Goal: Transaction & Acquisition: Purchase product/service

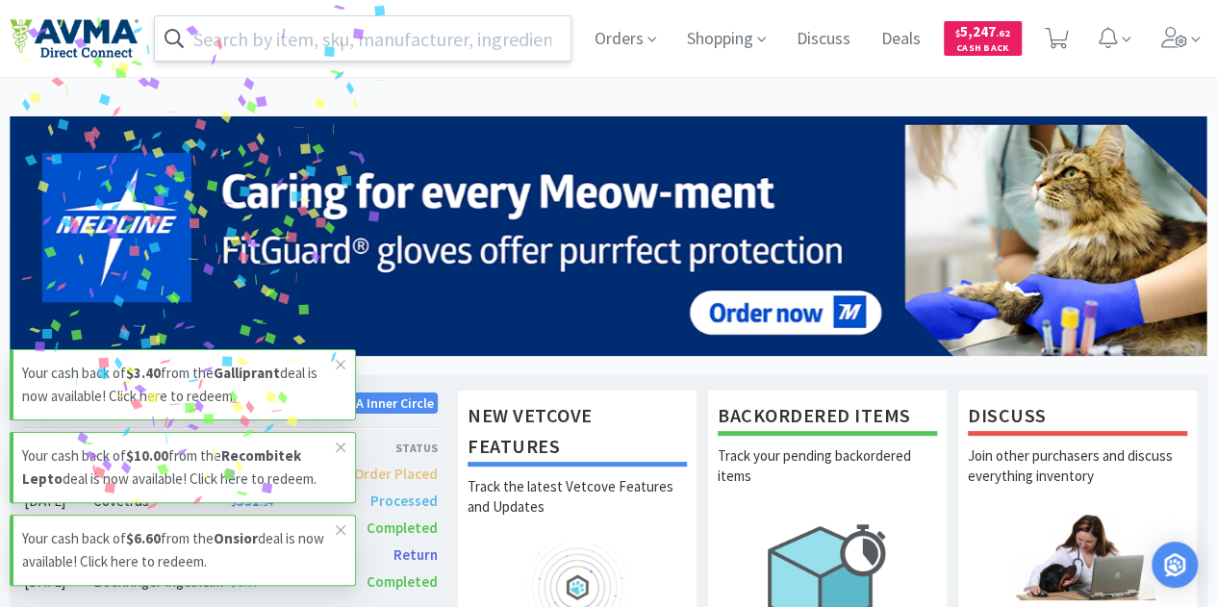
click at [430, 28] on input "text" at bounding box center [363, 38] width 416 height 44
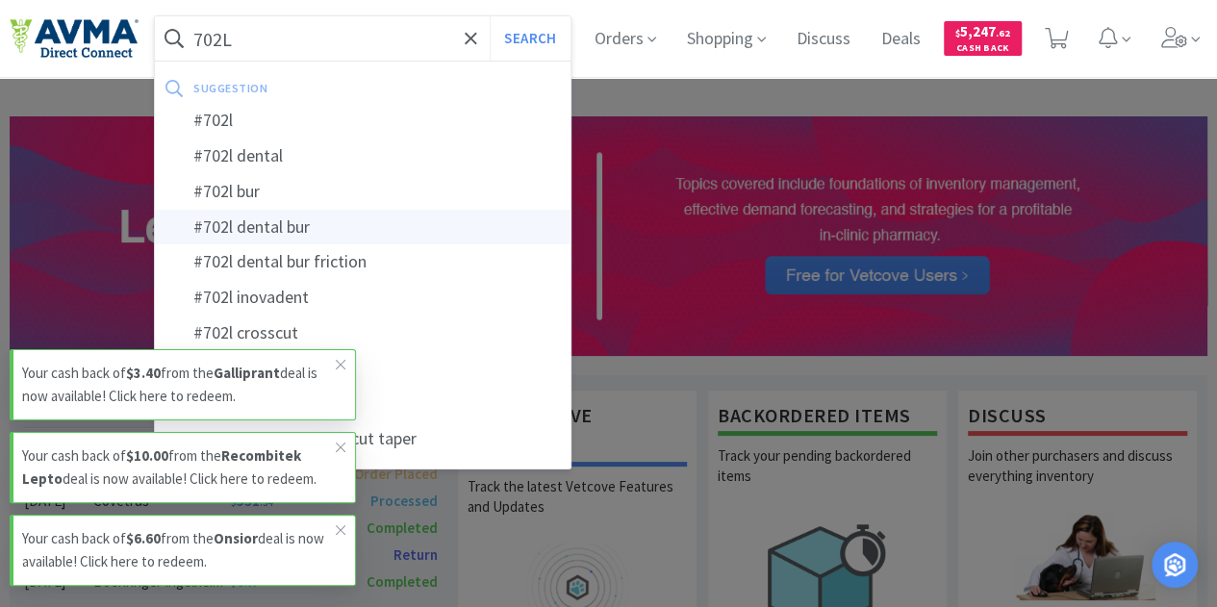
click at [287, 218] on div "#702l dental bur" at bounding box center [363, 228] width 416 height 36
type input "#702l dental bur"
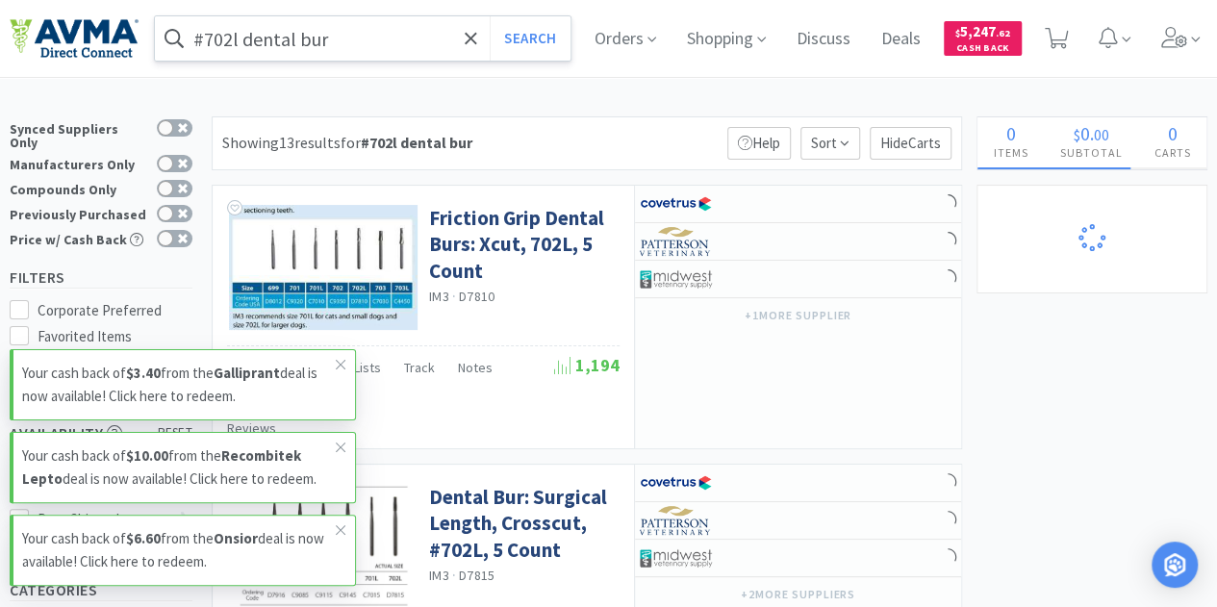
select select "1"
select select "6"
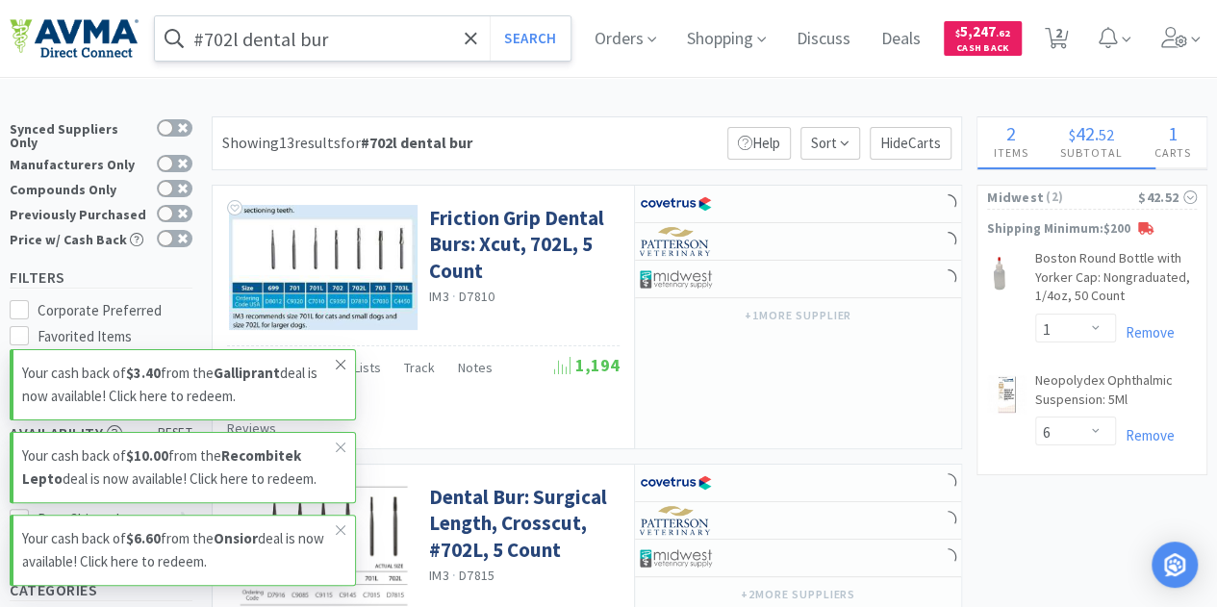
click at [336, 361] on icon at bounding box center [341, 364] width 12 height 15
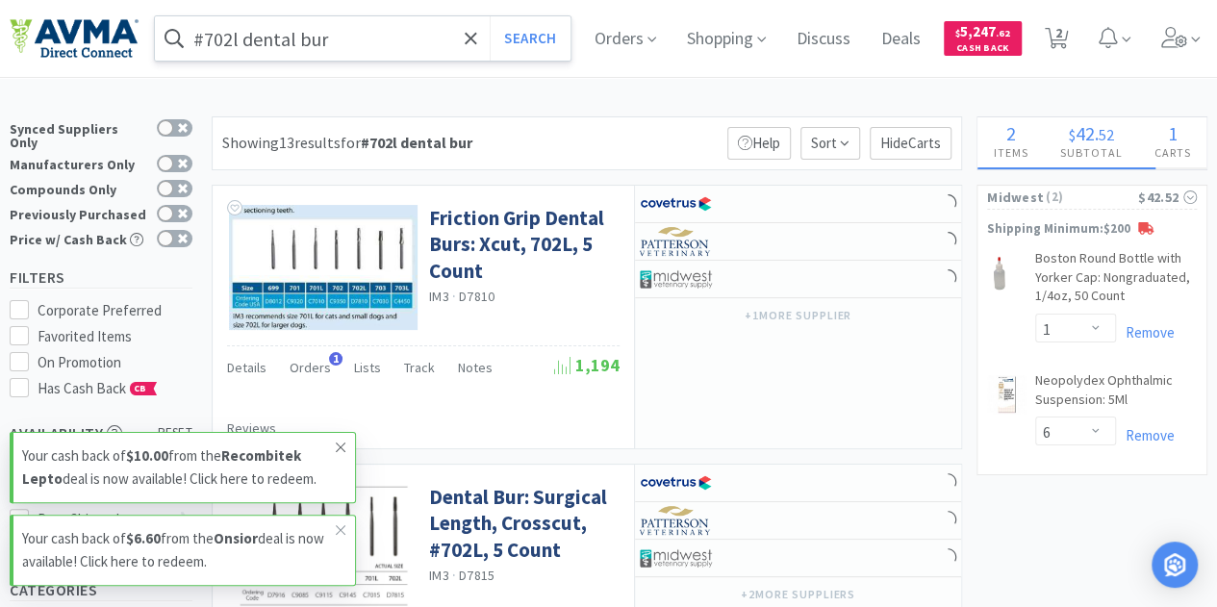
click at [340, 453] on icon at bounding box center [341, 447] width 12 height 15
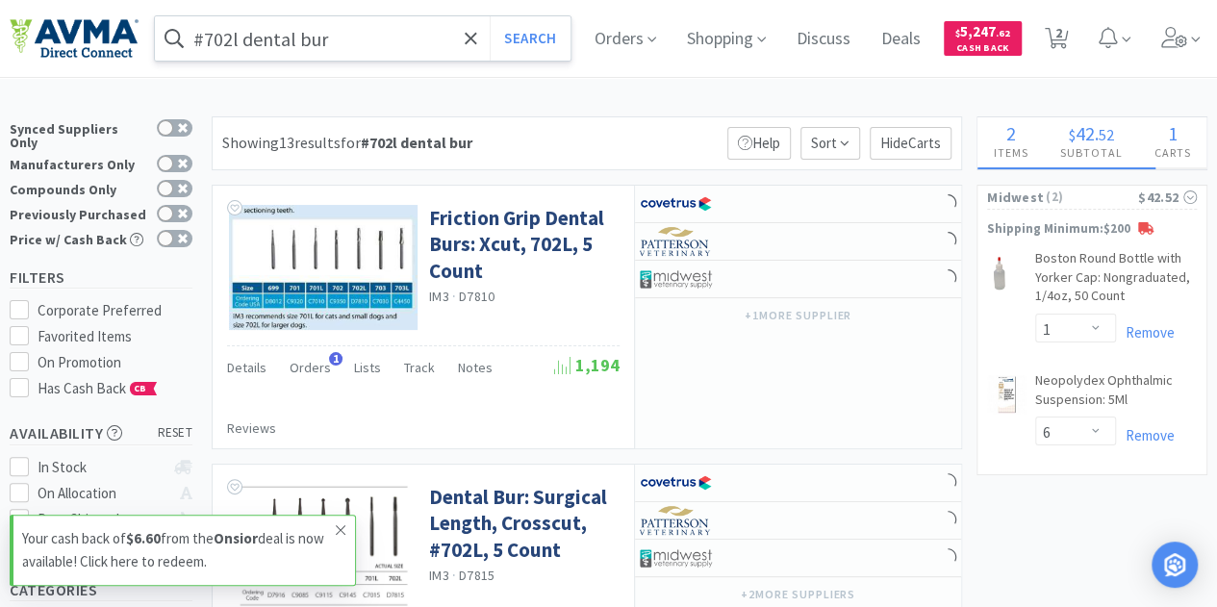
click at [345, 534] on icon at bounding box center [341, 530] width 12 height 15
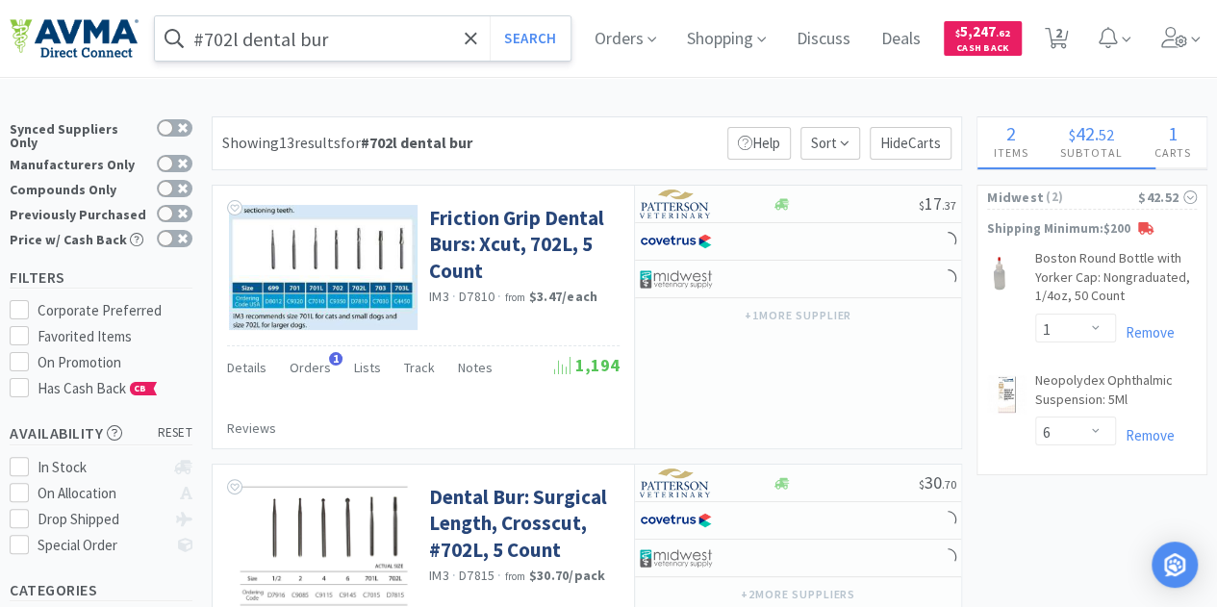
select select "1"
select select "2"
select select "1"
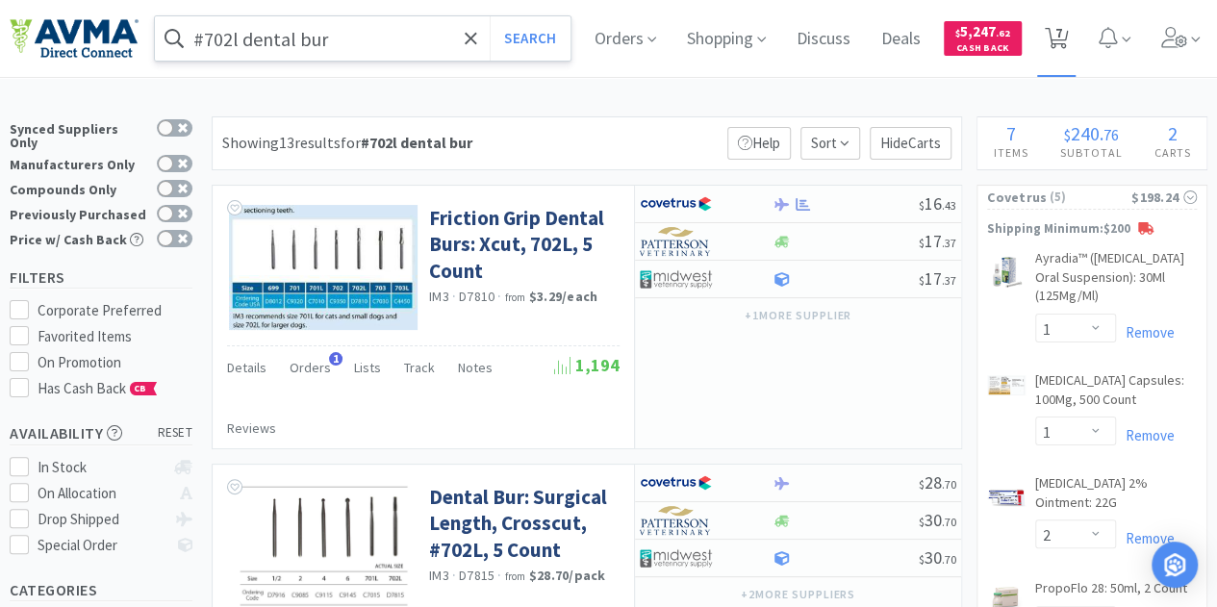
click at [1069, 28] on icon at bounding box center [1057, 38] width 24 height 21
select select "1"
select select "2"
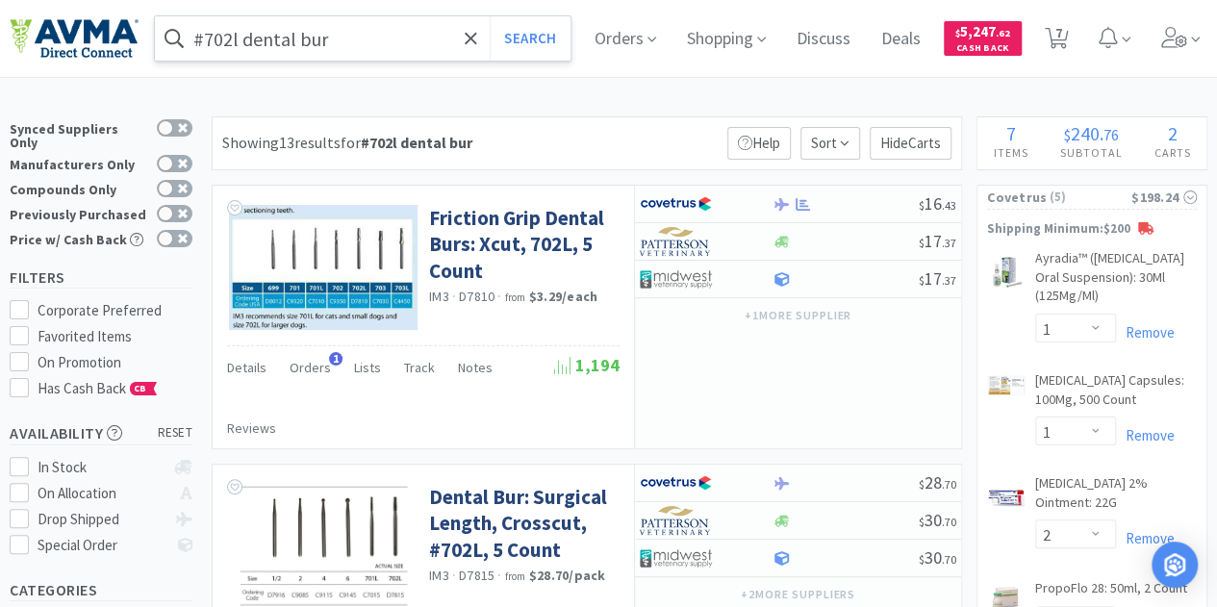
select select "1"
select select "6"
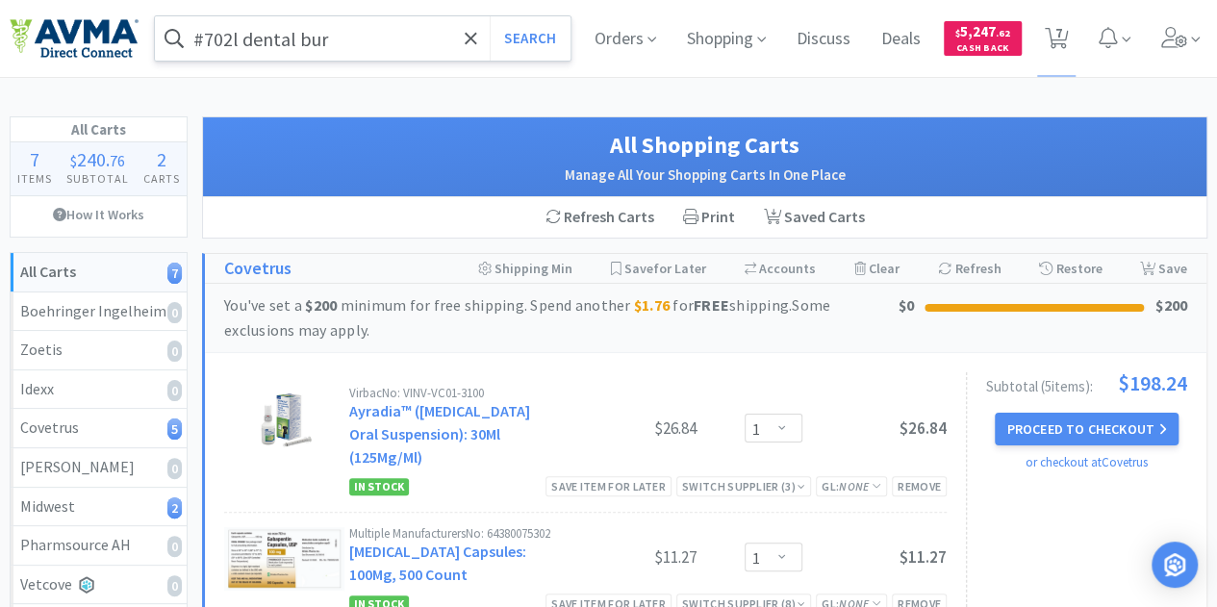
select select "1"
select select "2"
select select "1"
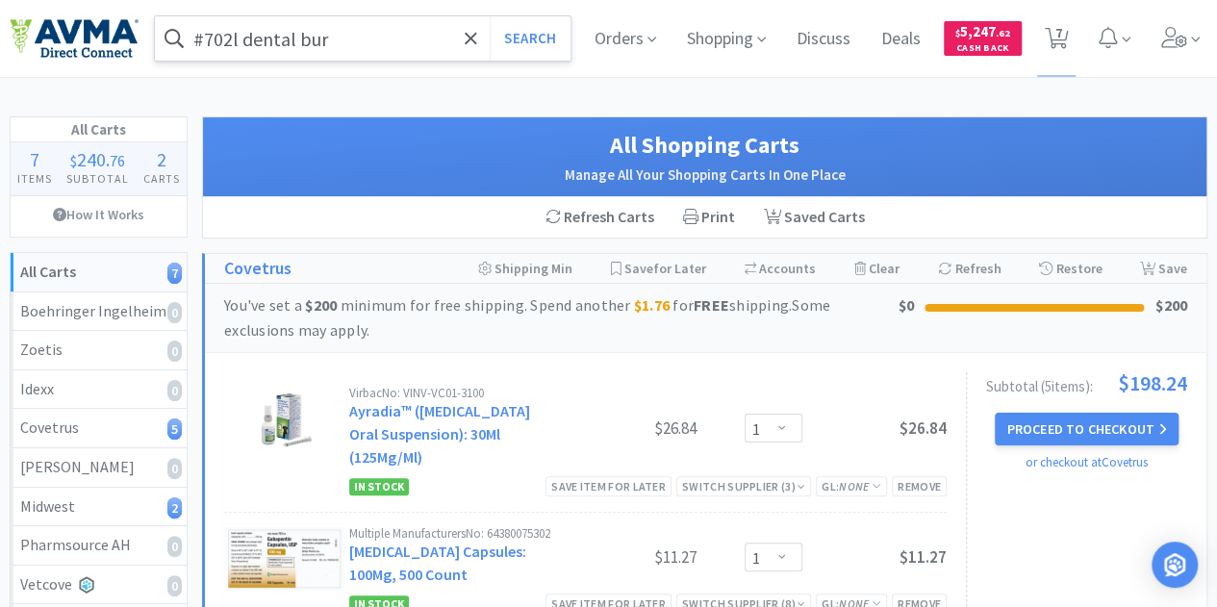
select select "1"
select select "6"
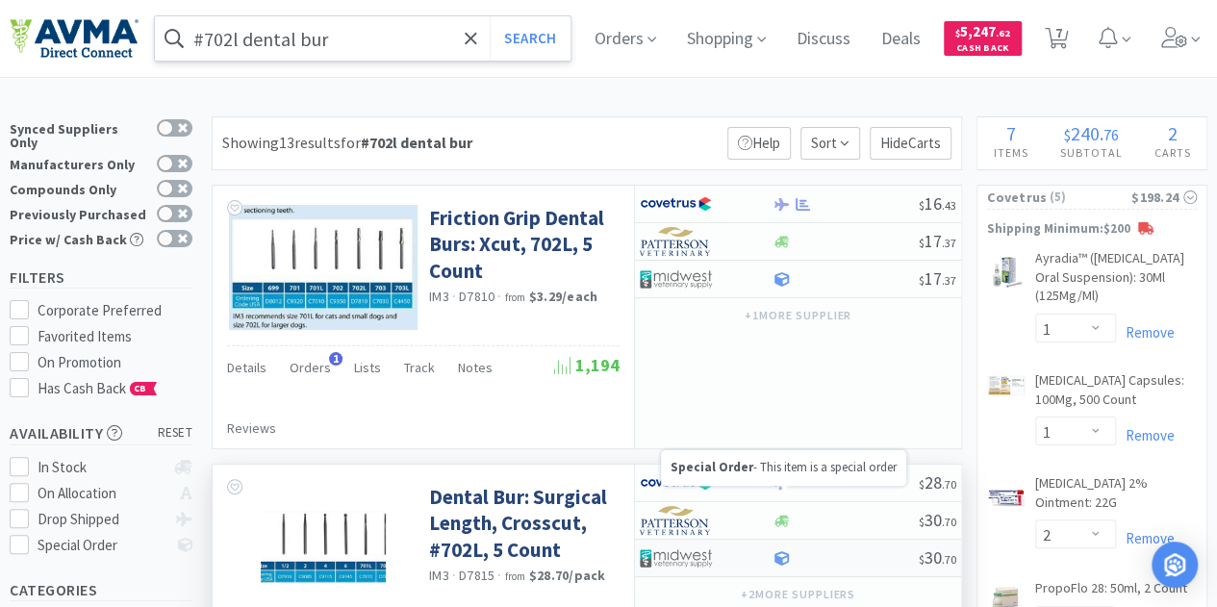
click at [780, 551] on icon at bounding box center [782, 558] width 14 height 14
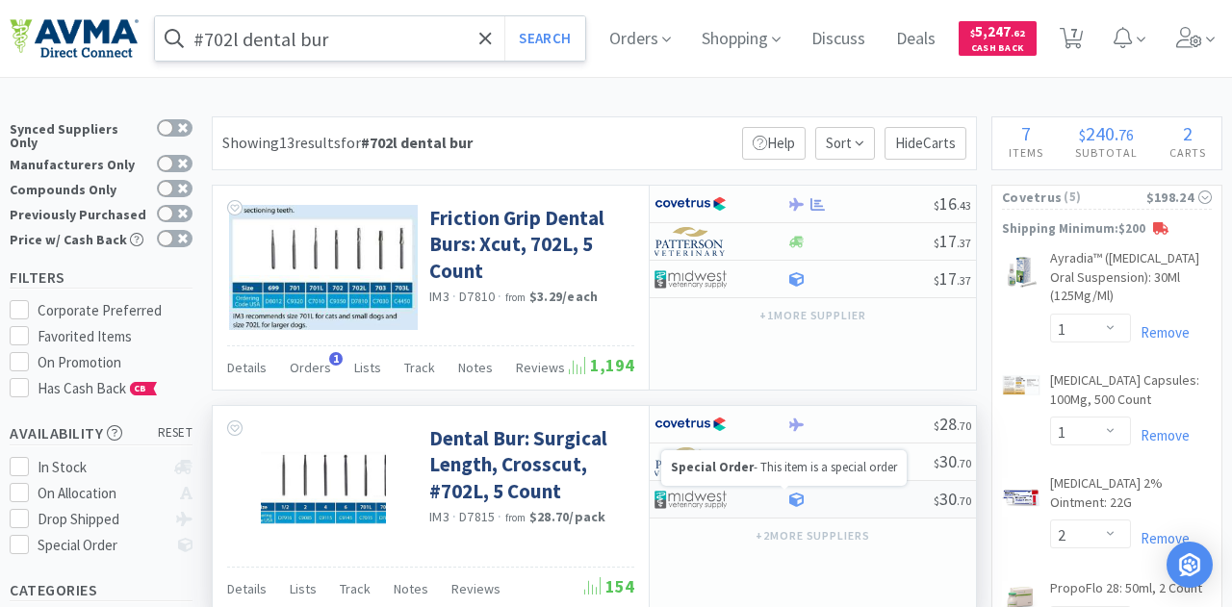
select select "1"
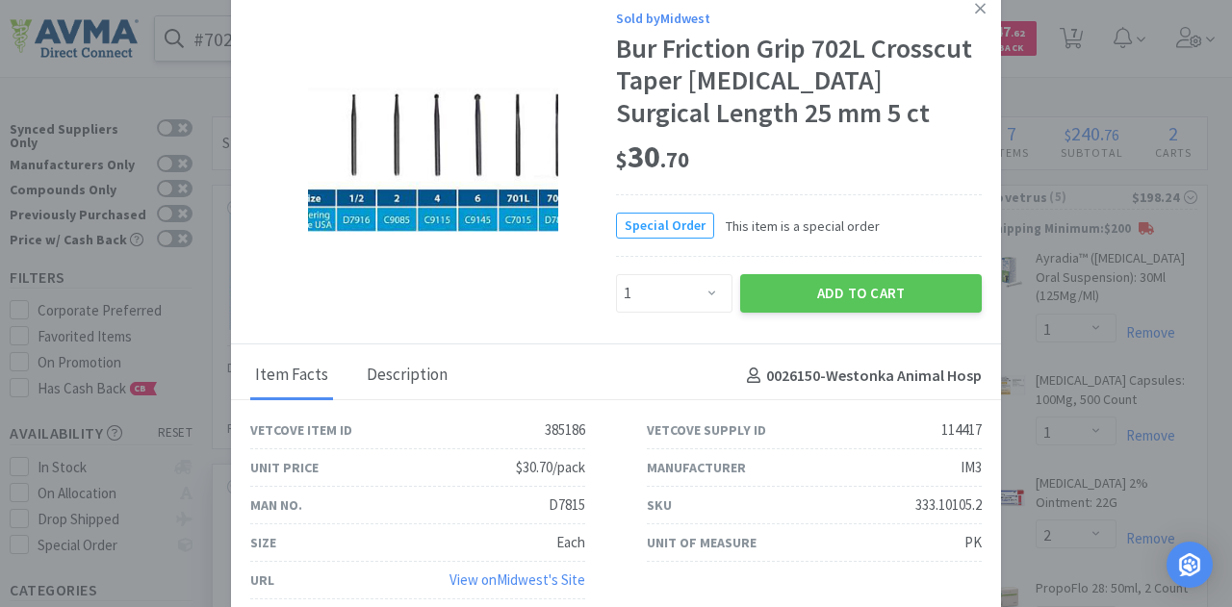
click at [439, 385] on div "Description" at bounding box center [407, 376] width 90 height 48
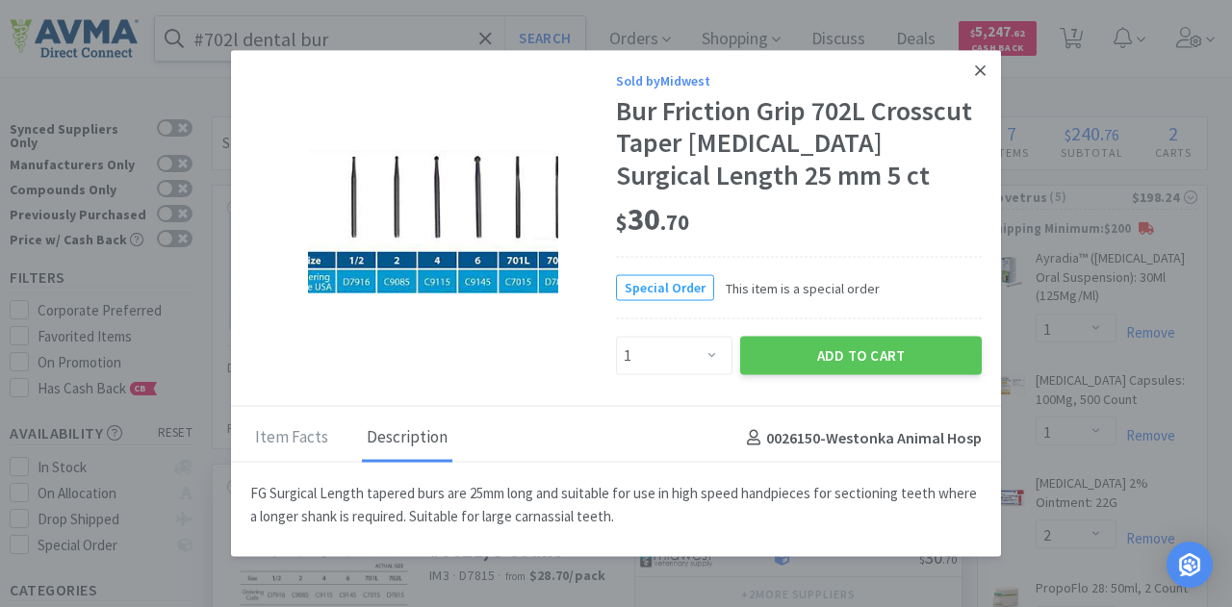
click at [975, 73] on icon at bounding box center [980, 70] width 11 height 17
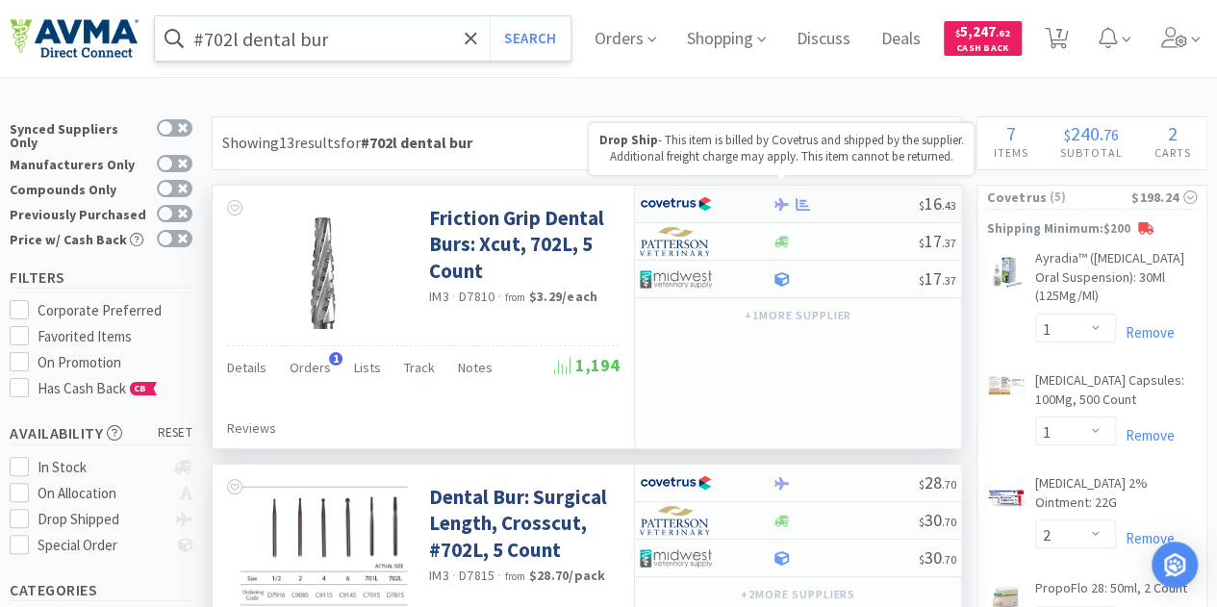
click at [781, 202] on icon at bounding box center [782, 203] width 14 height 13
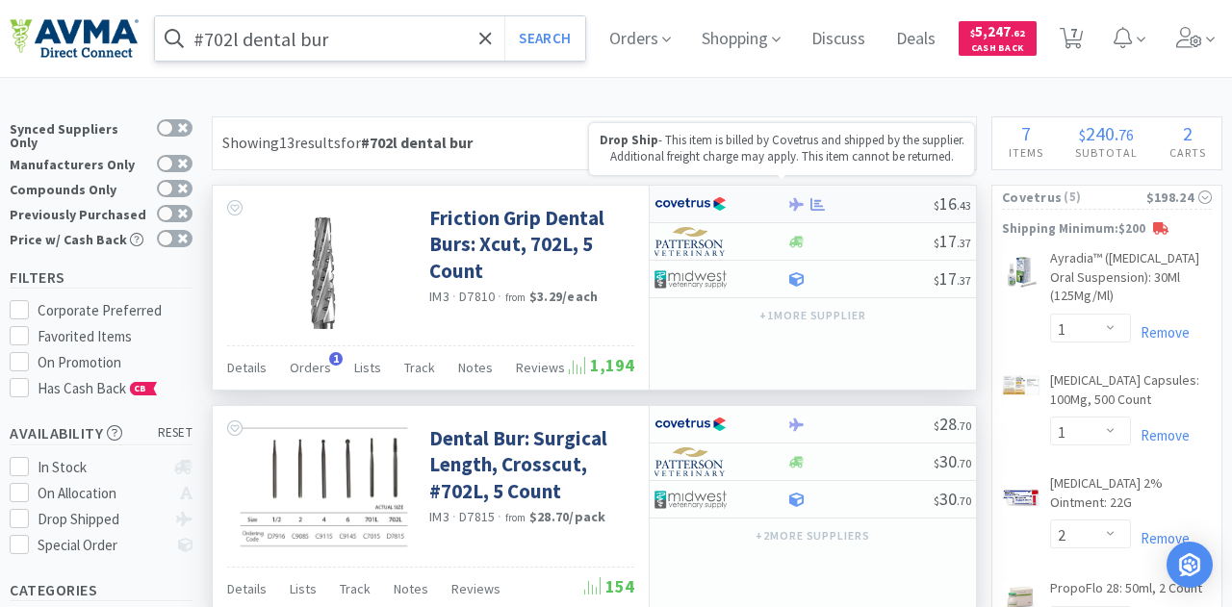
select select "1"
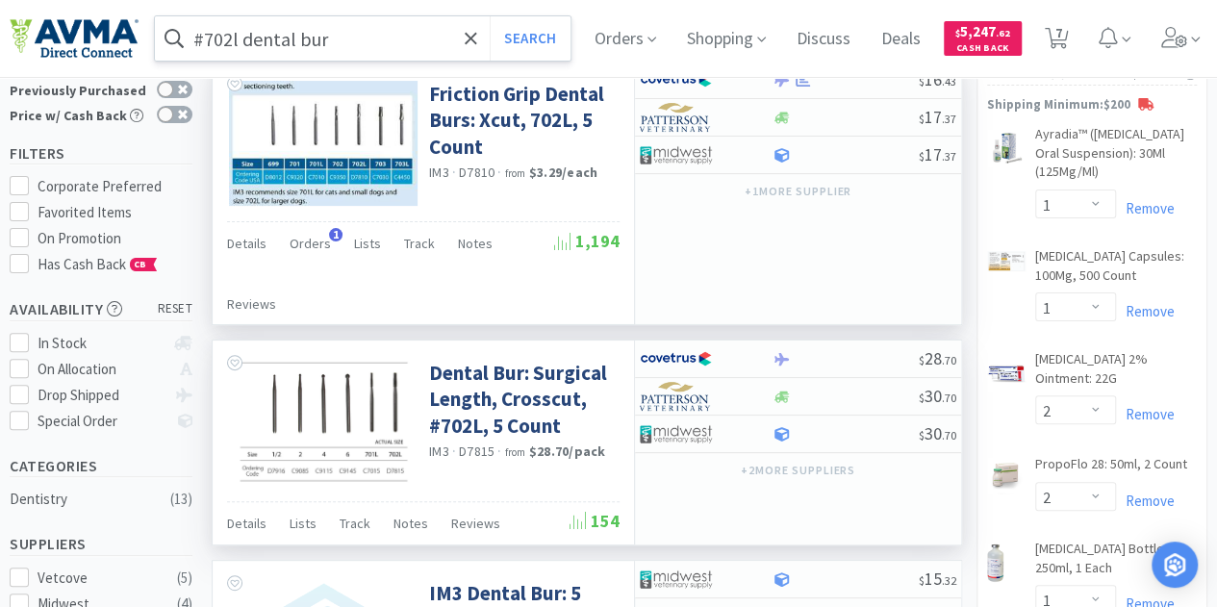
scroll to position [96, 0]
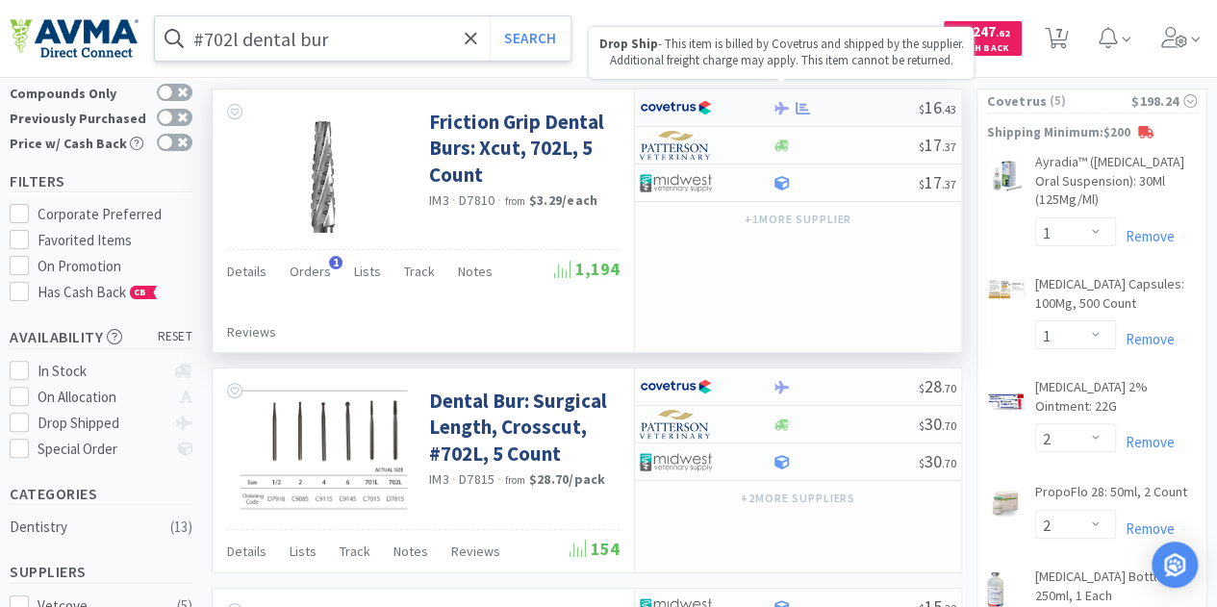
click at [777, 101] on icon at bounding box center [782, 108] width 14 height 14
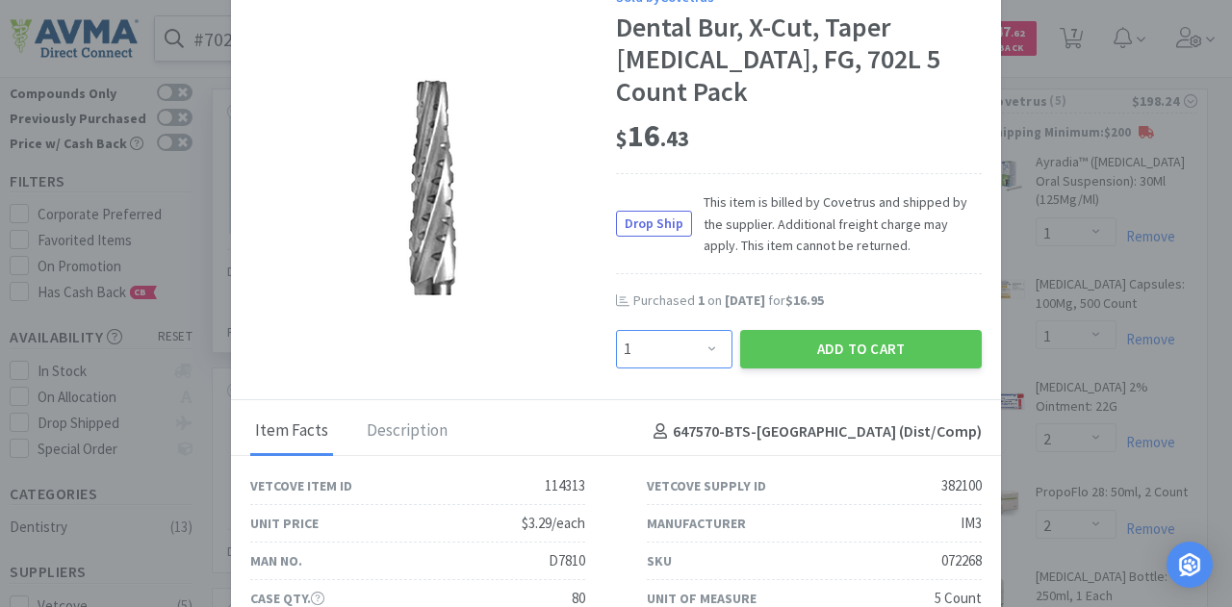
click at [647, 330] on select "Enter Quantity 1 2 3 4 5 6 7 8 9 10 11 12 13 14 15 16 17 18 19 20 Enter Quantity" at bounding box center [674, 349] width 116 height 38
select select "3"
click at [616, 330] on select "Enter Quantity 1 2 3 4 5 6 7 8 9 10 11 12 13 14 15 16 17 18 19 20 Enter Quantity" at bounding box center [674, 349] width 116 height 38
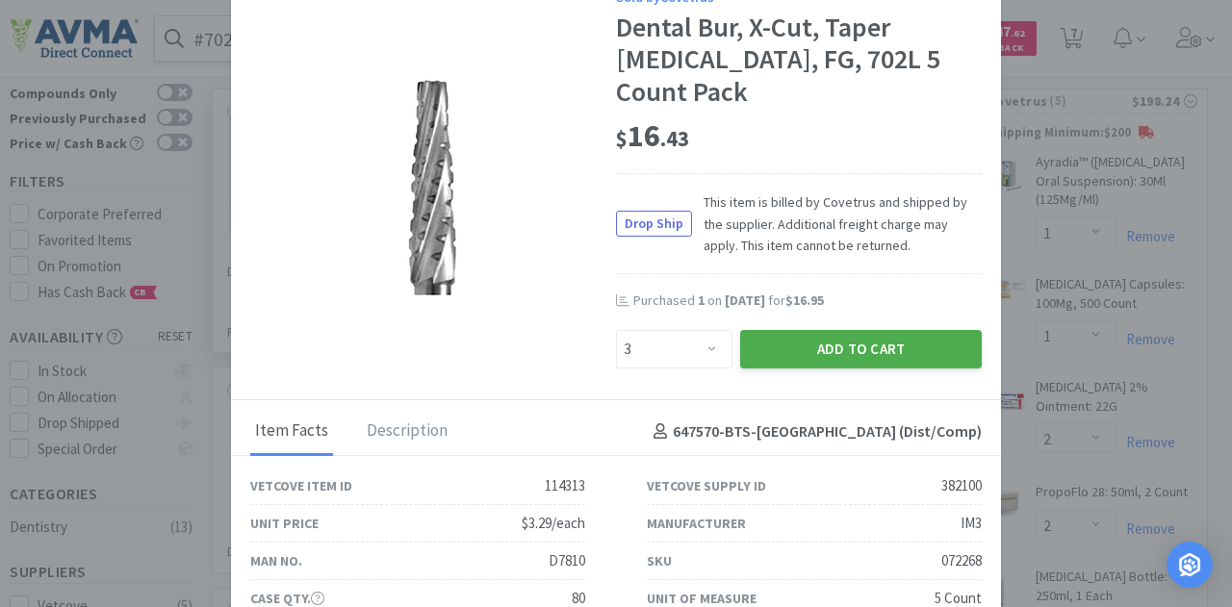
click at [797, 330] on button "Add to Cart" at bounding box center [861, 349] width 242 height 38
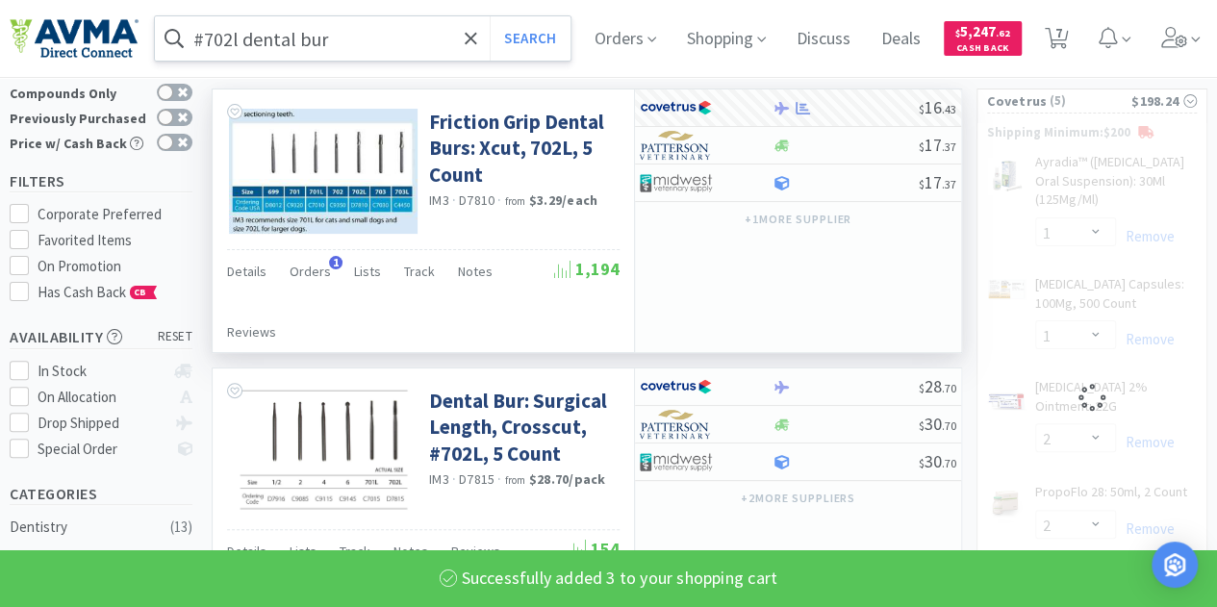
select select "3"
select select "1"
select select "2"
select select "1"
